Goal: Register for event/course

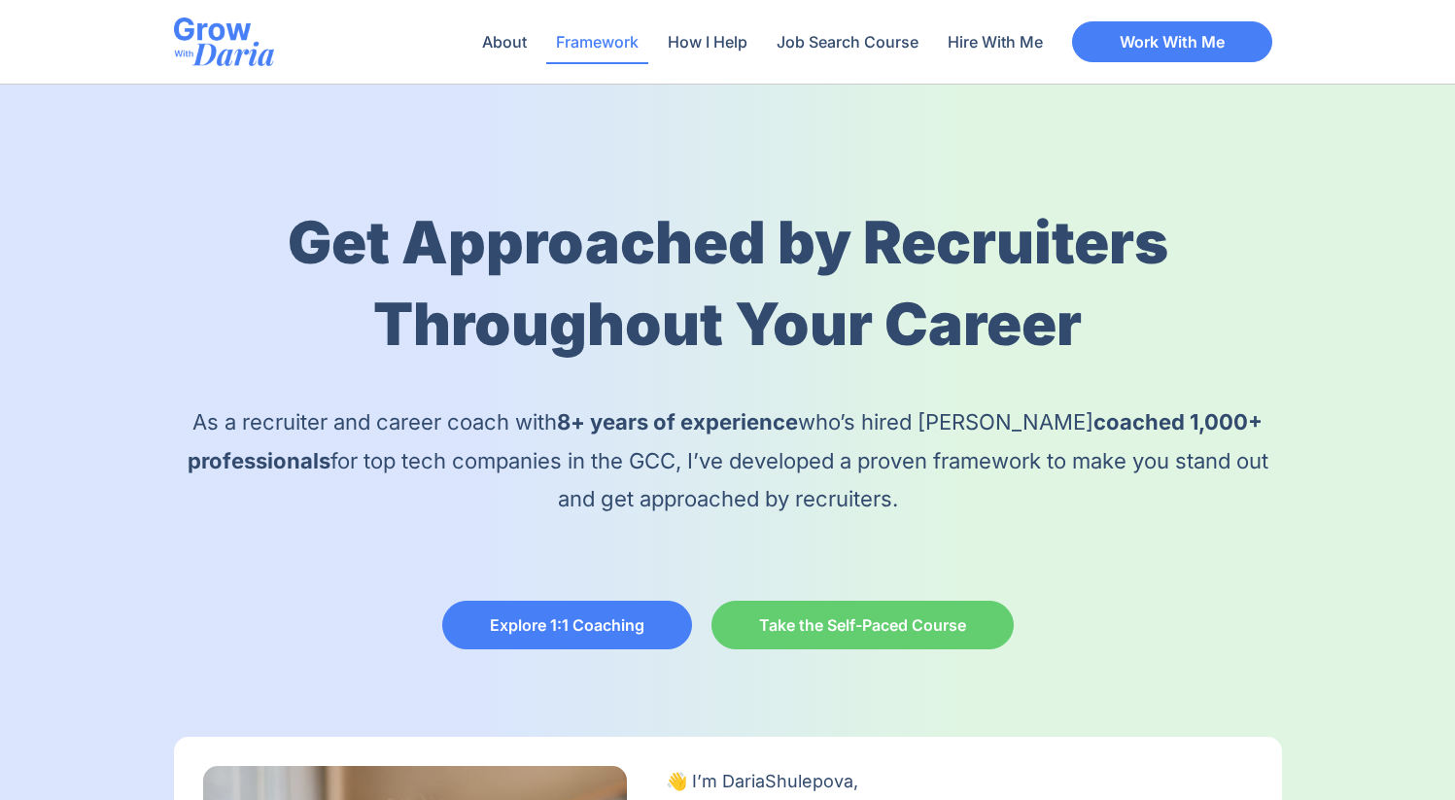
click at [603, 52] on link "Framework" at bounding box center [597, 41] width 102 height 45
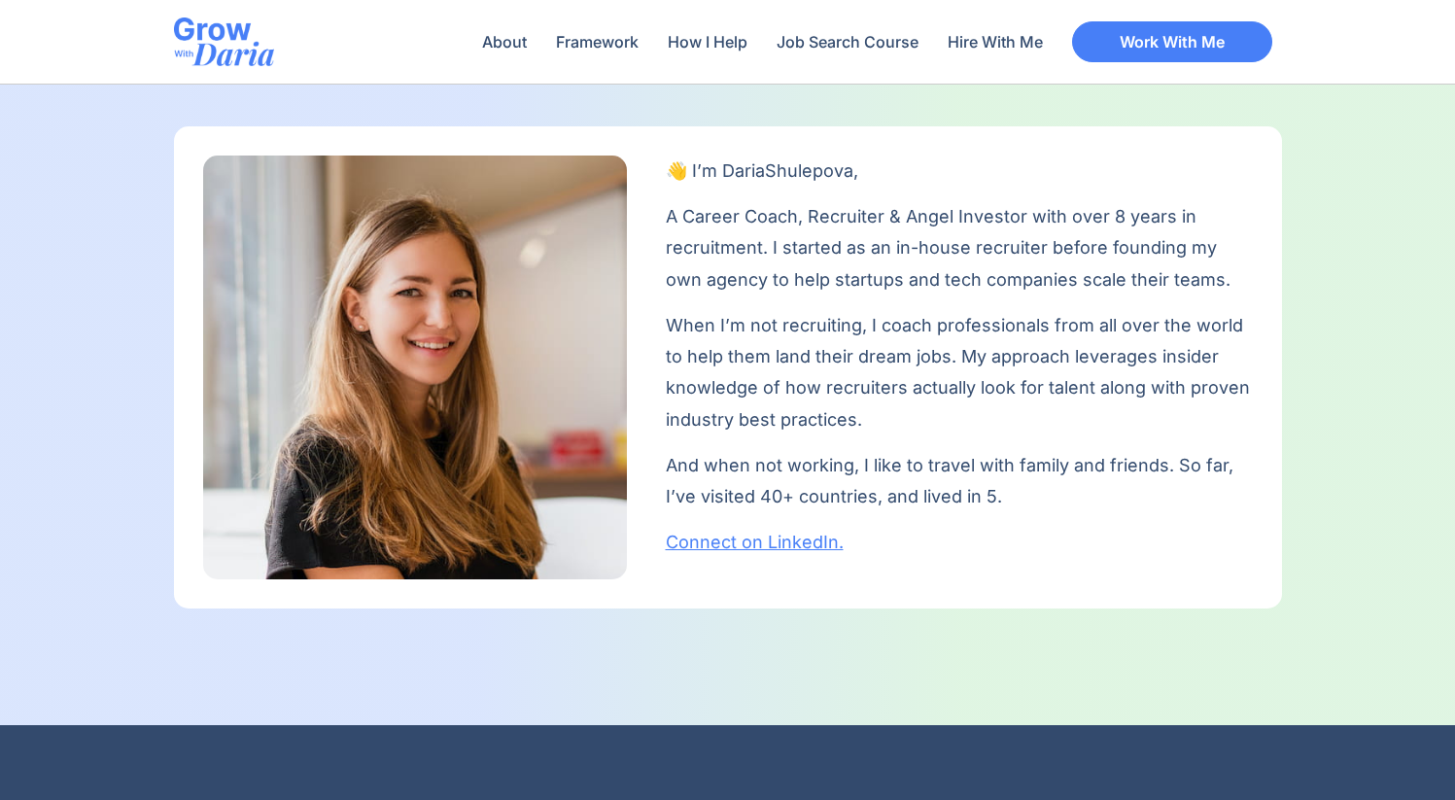
scroll to position [557, 0]
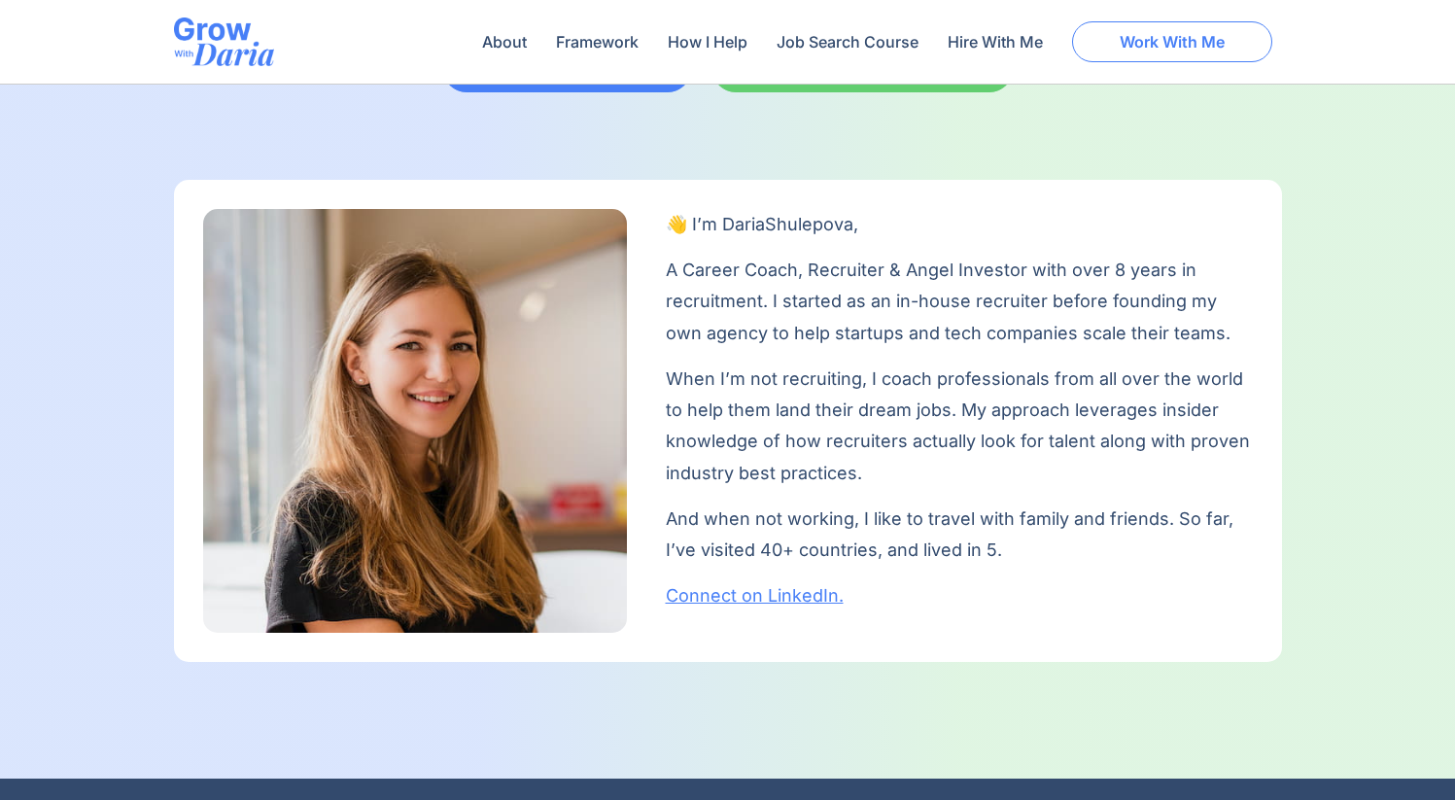
click at [1133, 34] on span "Work With Me" at bounding box center [1172, 42] width 105 height 16
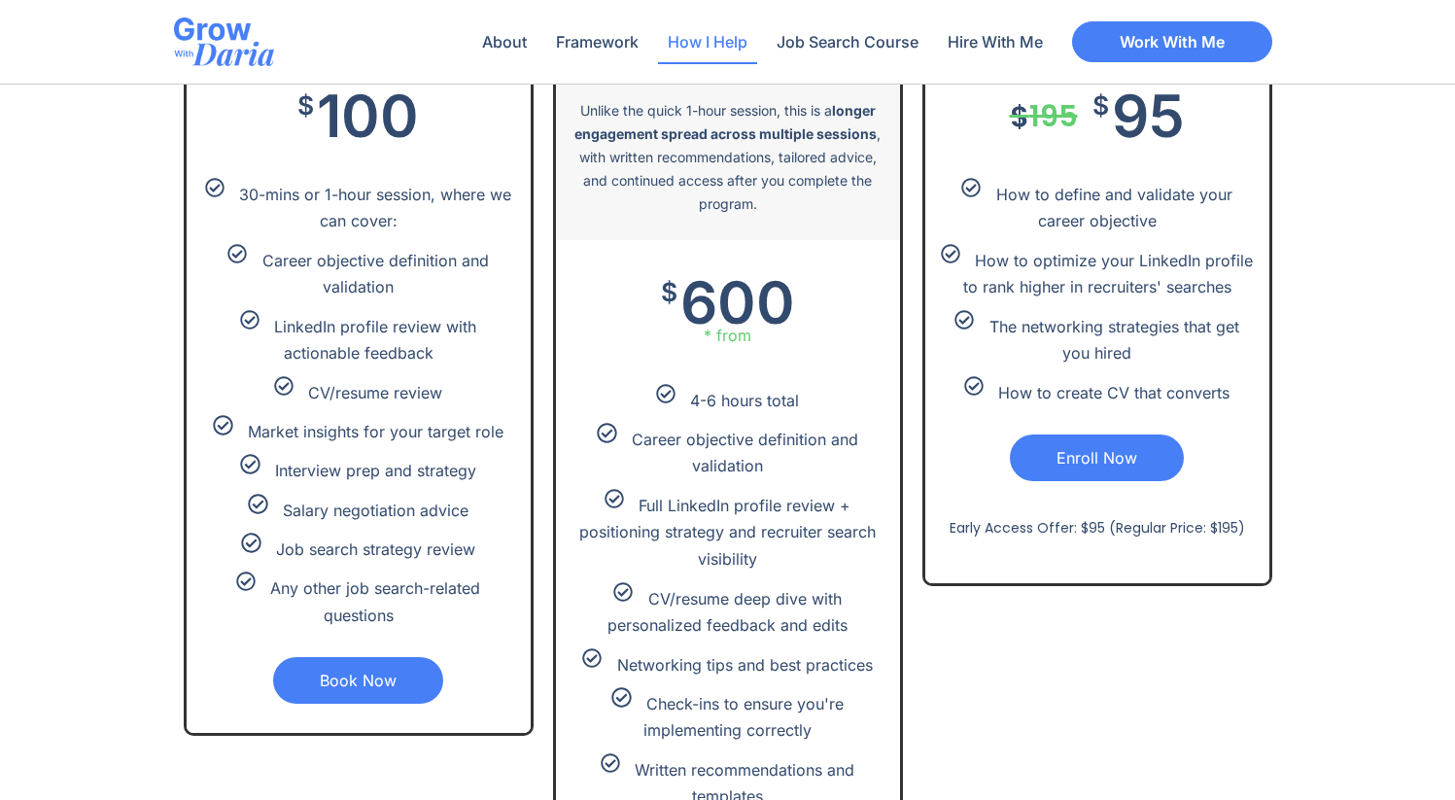
scroll to position [4103, 0]
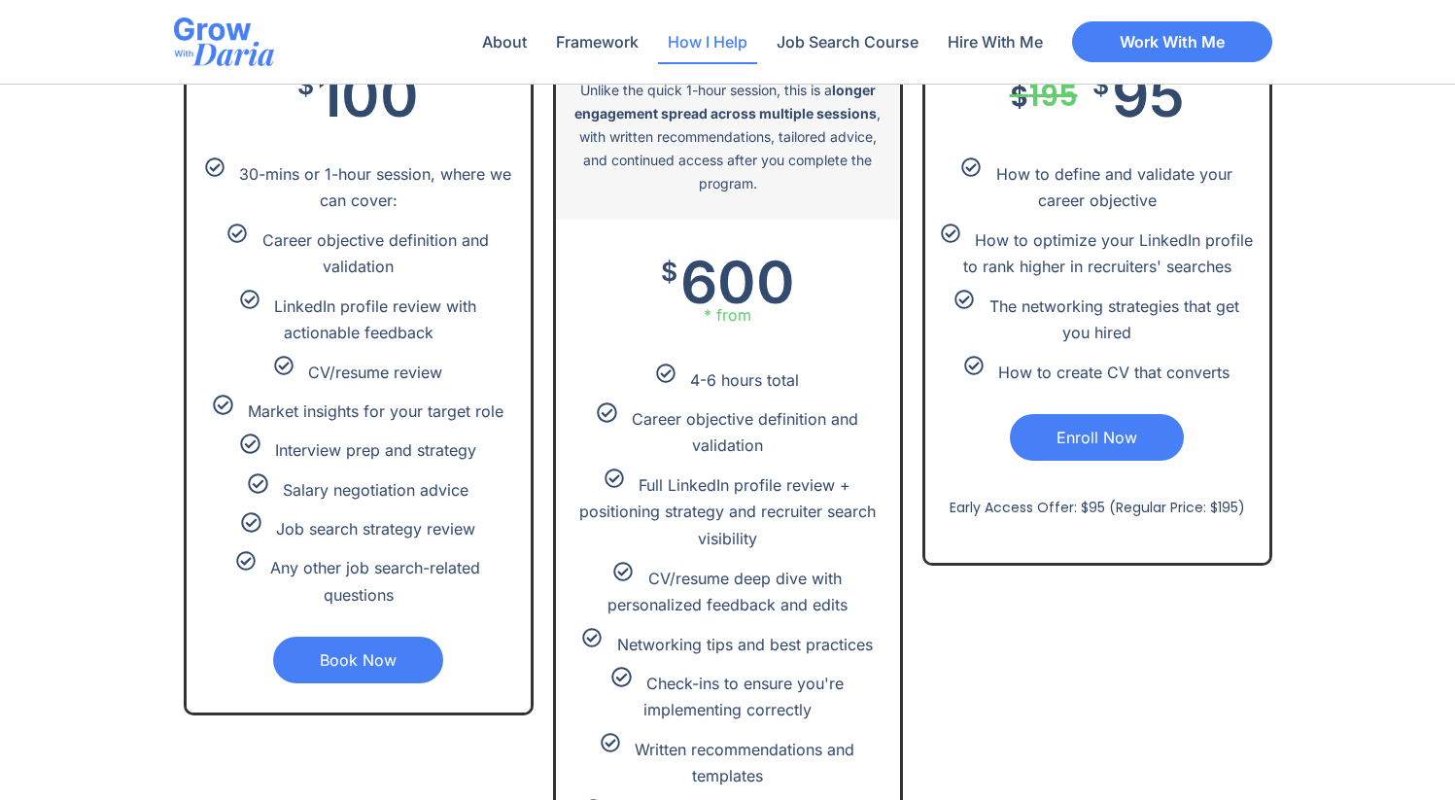
click at [1131, 433] on link "Enroll Now" at bounding box center [1097, 437] width 174 height 47
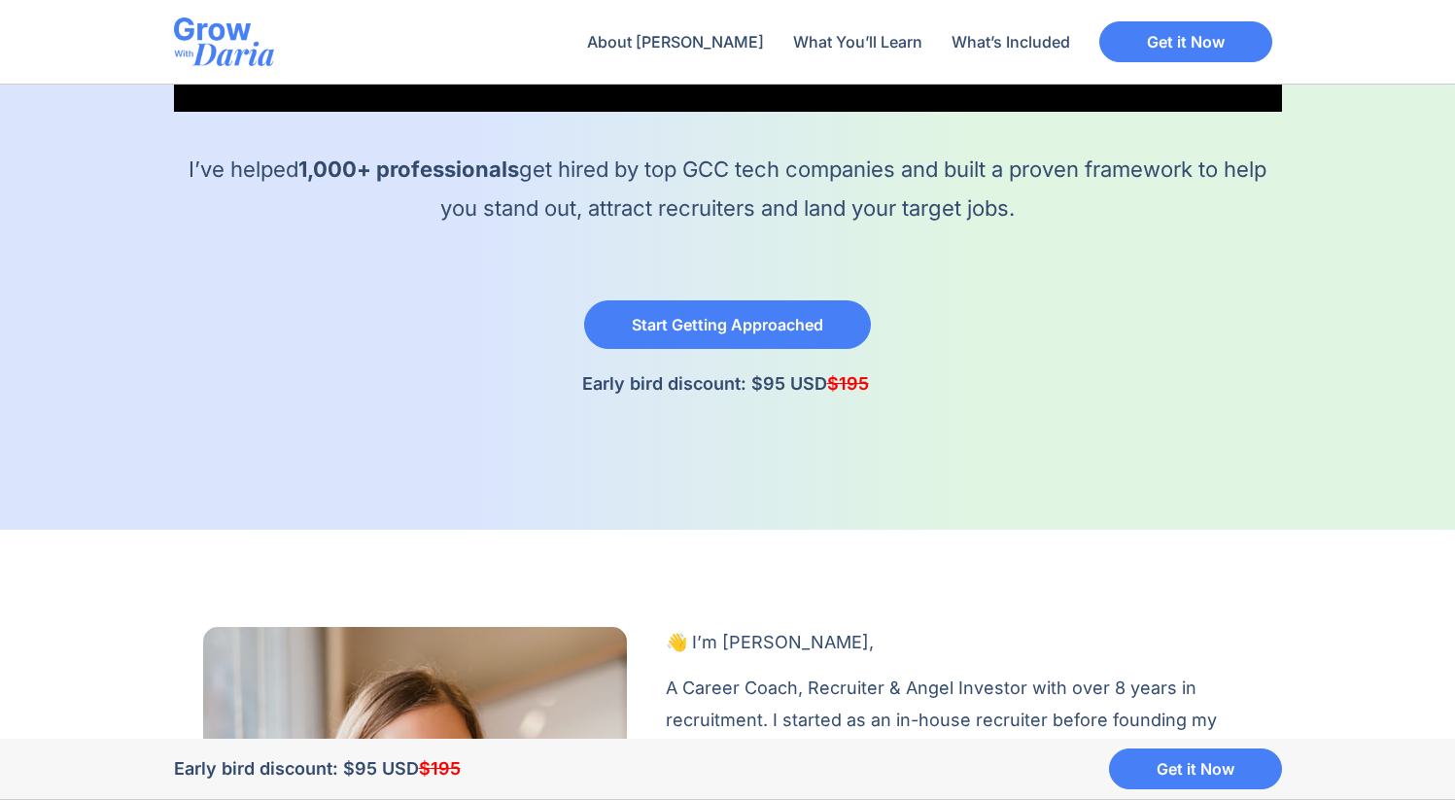
scroll to position [981, 0]
